Goal: Task Accomplishment & Management: Use online tool/utility

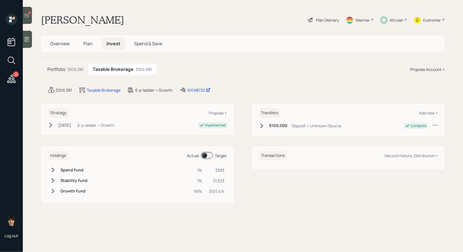
click at [204, 156] on span at bounding box center [207, 155] width 12 height 7
click at [210, 157] on span at bounding box center [207, 155] width 12 height 7
click at [30, 13] on div at bounding box center [30, 12] width 2 height 2
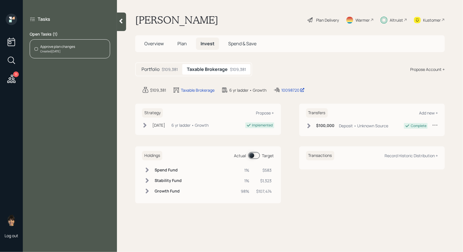
click at [88, 53] on div "Approve plan changes Created [DATE]" at bounding box center [70, 48] width 80 height 19
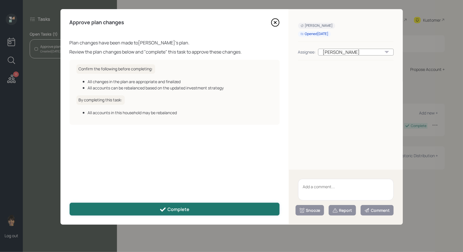
click at [179, 208] on div "Complete" at bounding box center [174, 209] width 30 height 7
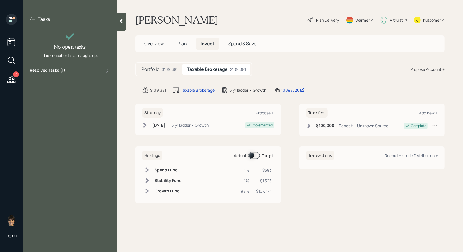
click at [12, 79] on icon at bounding box center [11, 79] width 10 height 10
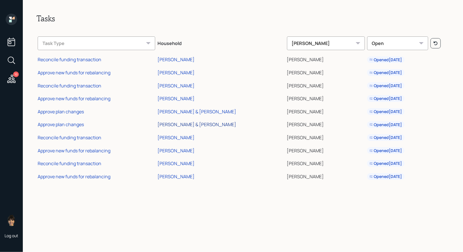
click at [183, 124] on div "[PERSON_NAME] & [PERSON_NAME]" at bounding box center [196, 124] width 79 height 6
